Goal: Task Accomplishment & Management: Use online tool/utility

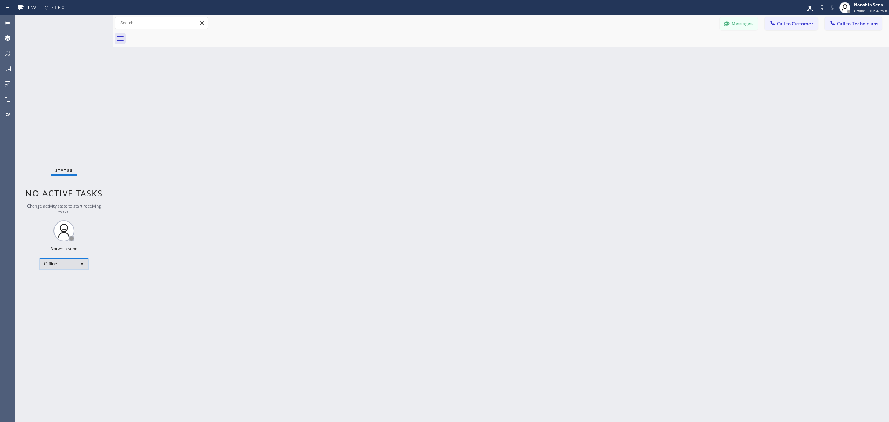
click at [75, 266] on div "Offline" at bounding box center [64, 263] width 49 height 11
click at [71, 288] on li "Unavailable" at bounding box center [63, 291] width 47 height 8
click at [7, 73] on icon at bounding box center [7, 69] width 8 height 8
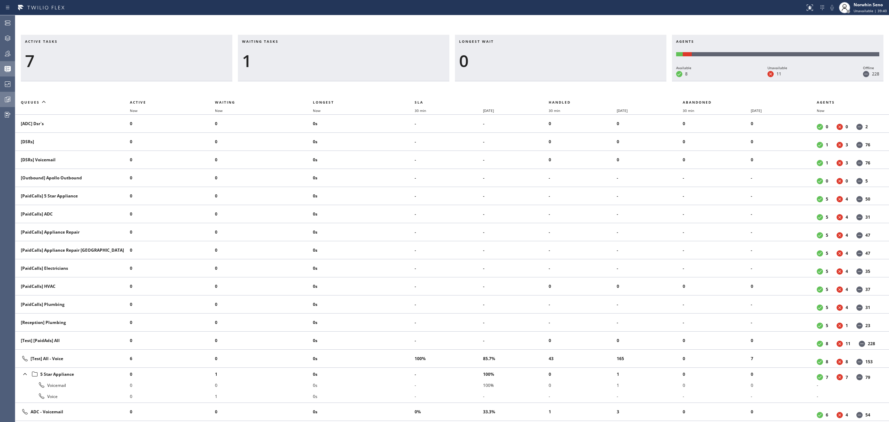
click at [13, 102] on div at bounding box center [7, 99] width 15 height 8
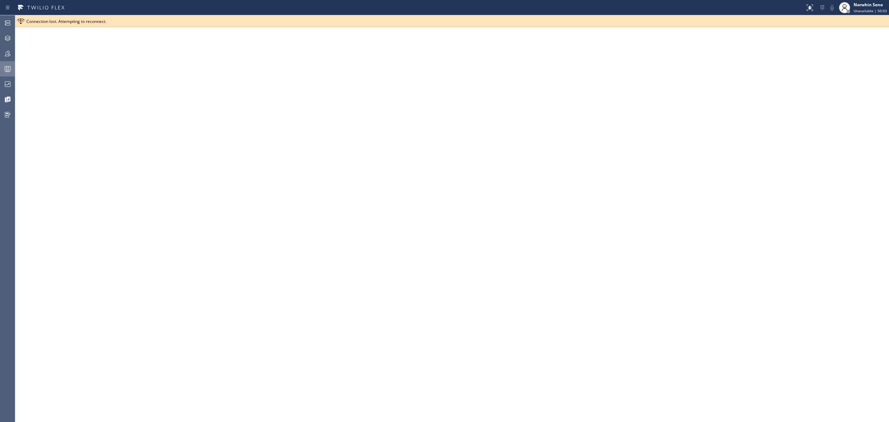
click at [4, 66] on icon at bounding box center [7, 69] width 8 height 8
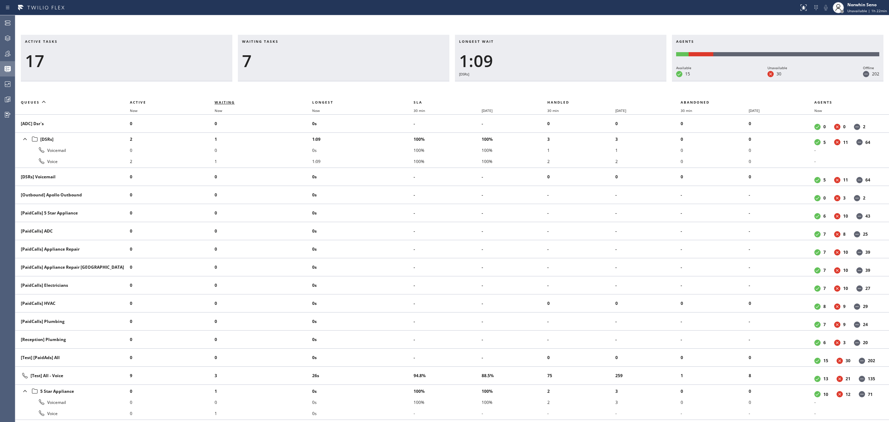
click at [221, 101] on span "Waiting" at bounding box center [225, 102] width 20 height 5
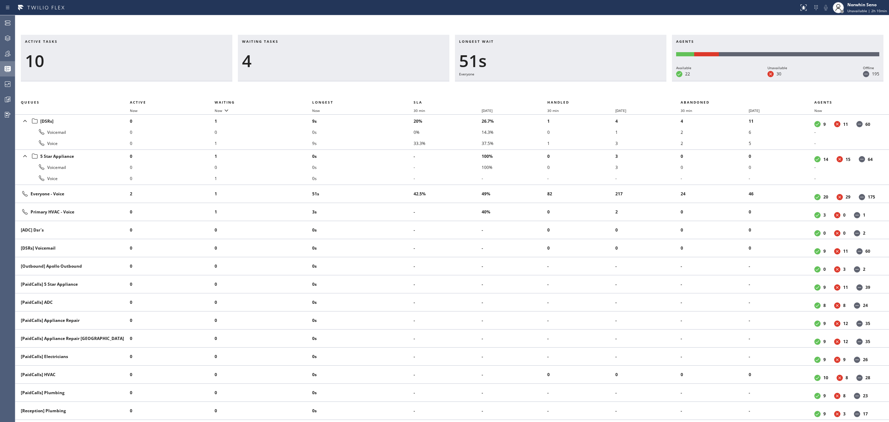
click at [3, 67] on icon at bounding box center [7, 69] width 8 height 8
click at [8, 57] on icon at bounding box center [7, 53] width 8 height 8
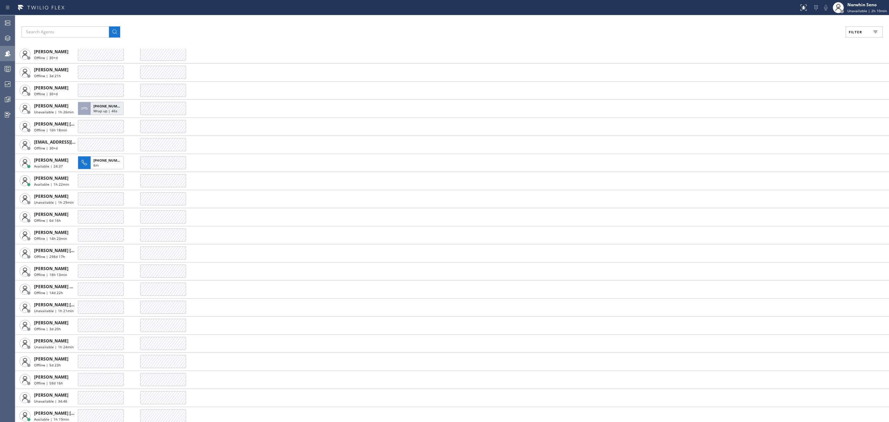
scroll to position [417, 0]
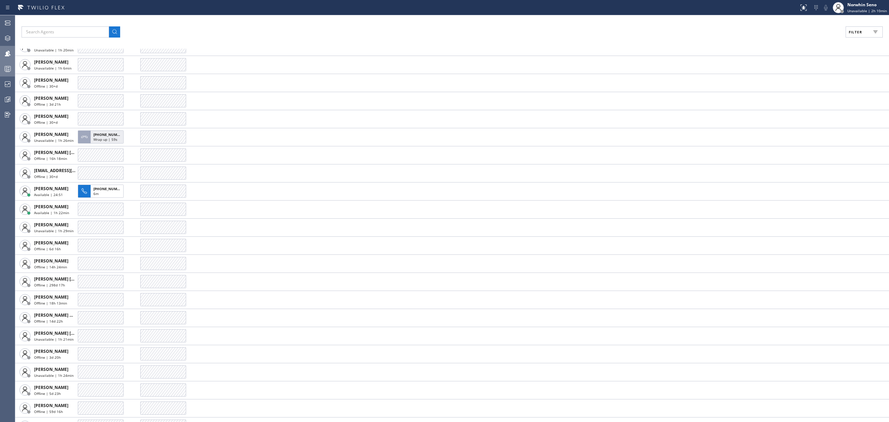
click at [11, 67] on icon at bounding box center [7, 69] width 8 height 8
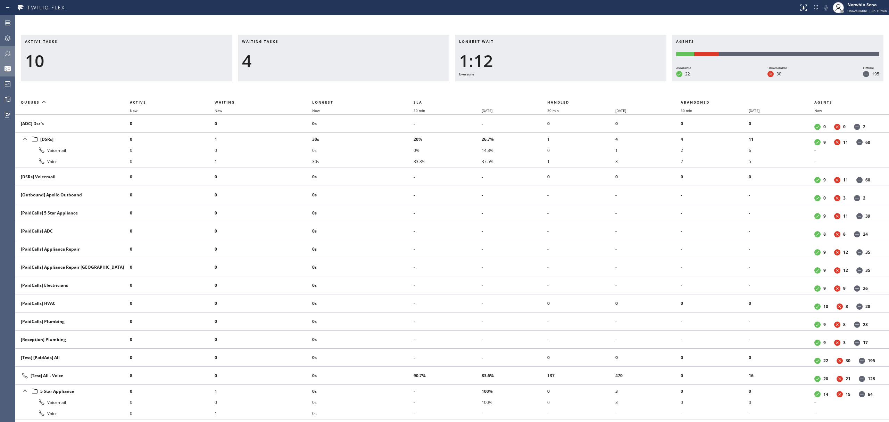
click at [228, 100] on span "Waiting" at bounding box center [225, 102] width 20 height 5
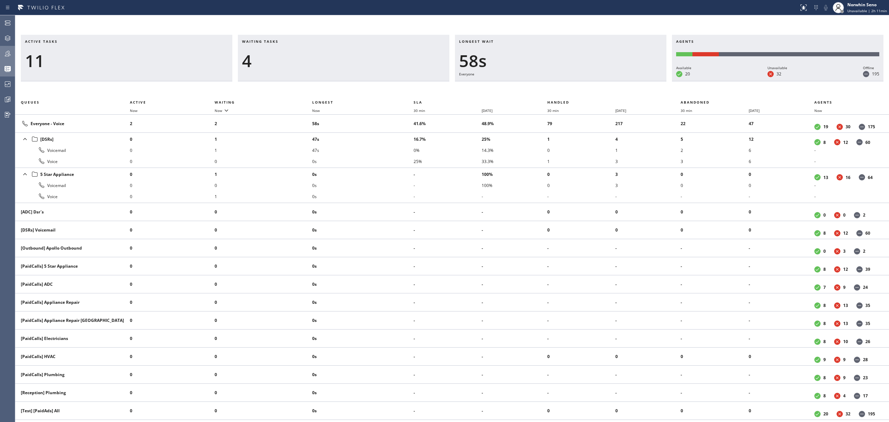
click at [10, 50] on icon at bounding box center [7, 53] width 8 height 8
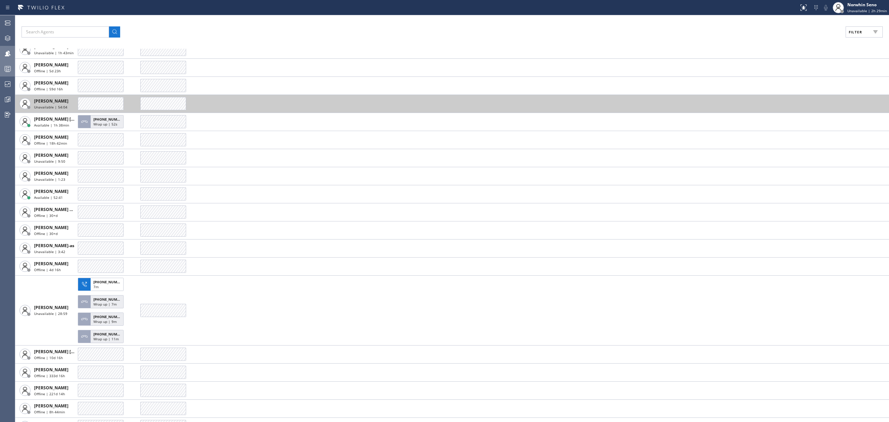
scroll to position [787, 0]
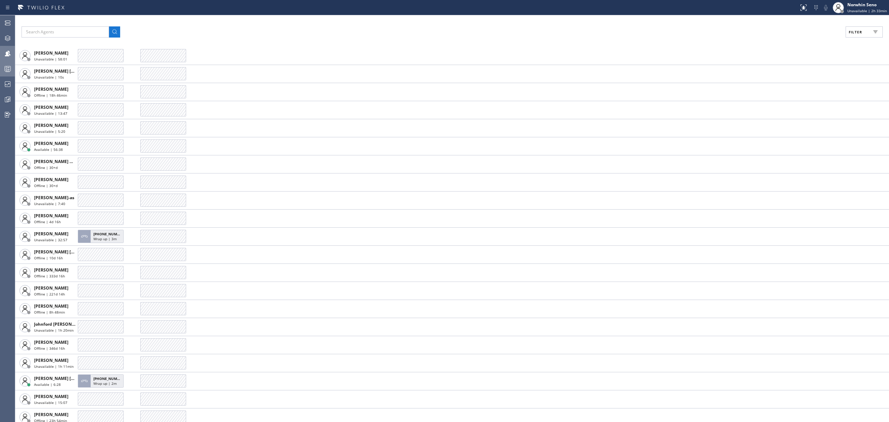
click at [10, 55] on icon at bounding box center [8, 54] width 6 height 6
click at [2, 68] on div at bounding box center [7, 69] width 15 height 8
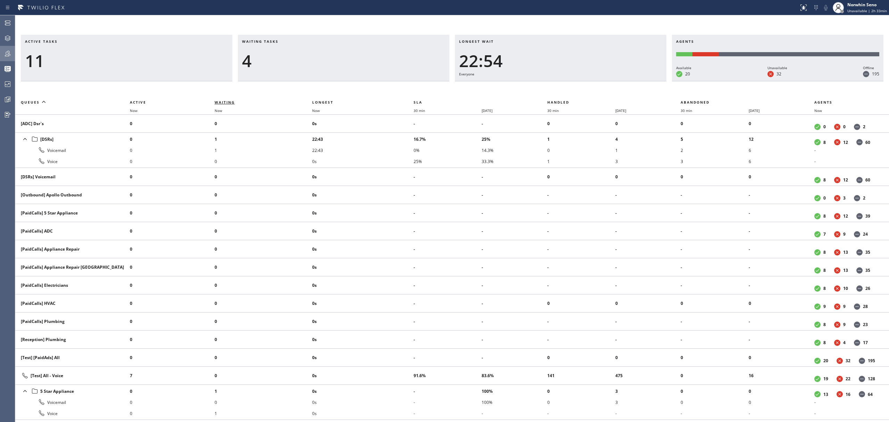
click at [217, 103] on span "Waiting" at bounding box center [225, 102] width 20 height 5
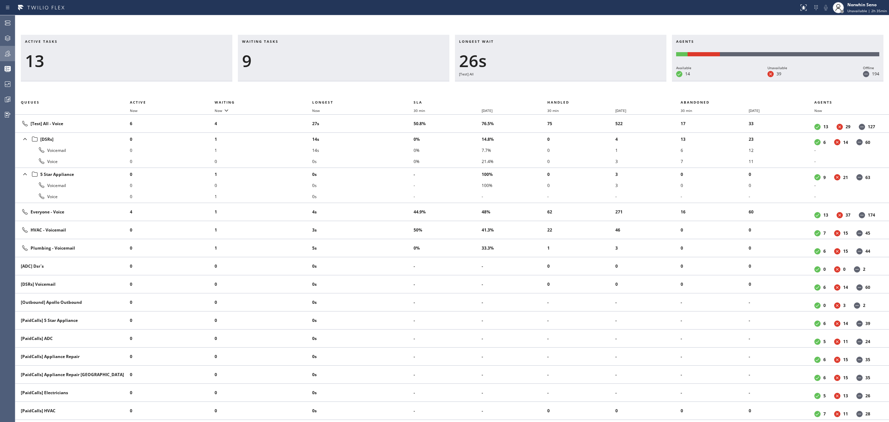
click at [264, 88] on div "Active tasks 13 Waiting tasks 9 Longest wait 26s [Test] All Agents Available 14…" at bounding box center [452, 228] width 874 height 387
